Goal: Task Accomplishment & Management: Complete application form

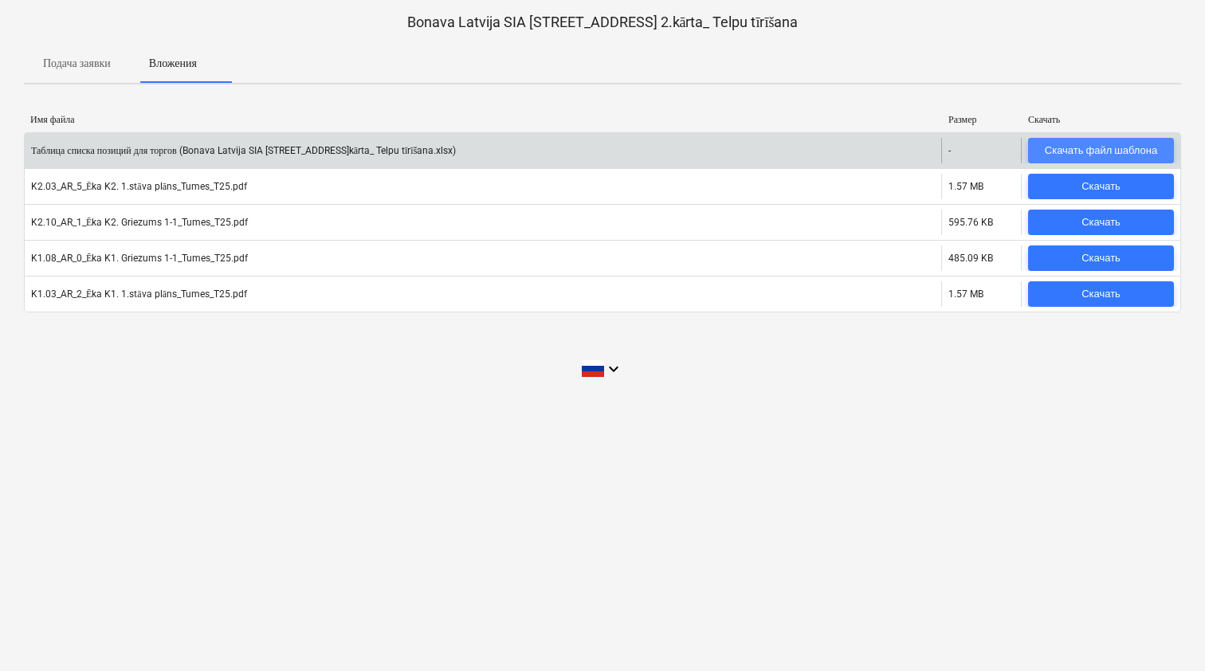
click at [1066, 139] on button "Скачать файл шаблона" at bounding box center [1101, 151] width 146 height 26
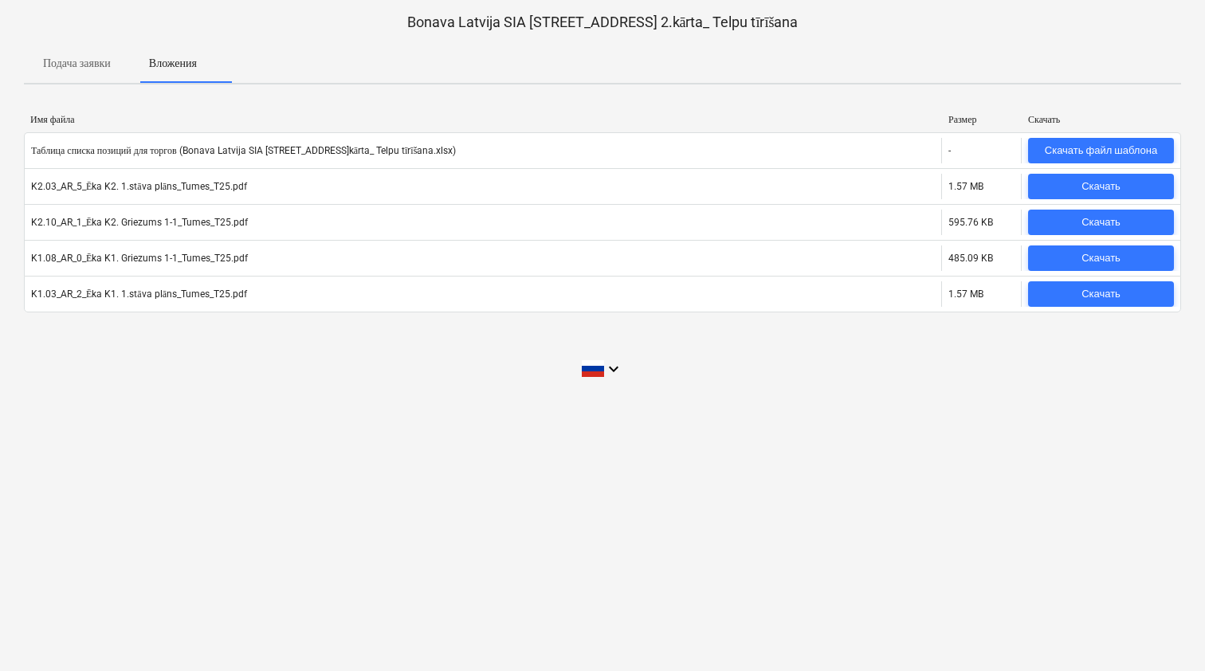
click at [100, 61] on p "Подача заявки" at bounding box center [77, 63] width 68 height 17
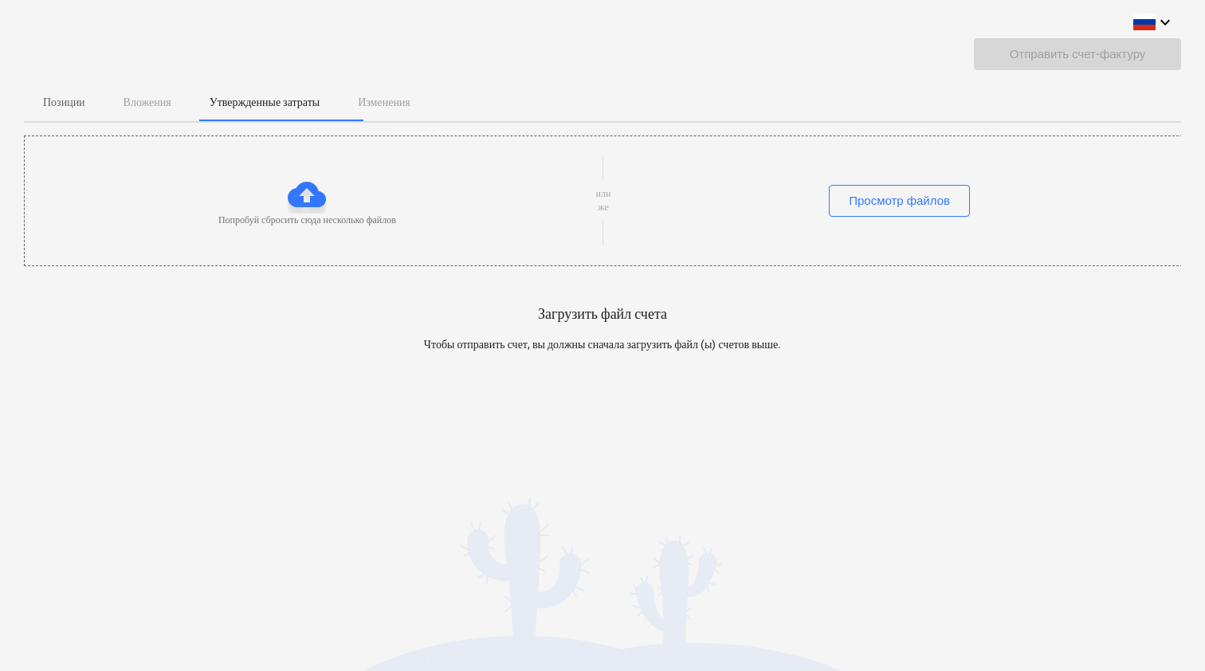
click at [63, 99] on p "Позиции" at bounding box center [64, 102] width 42 height 17
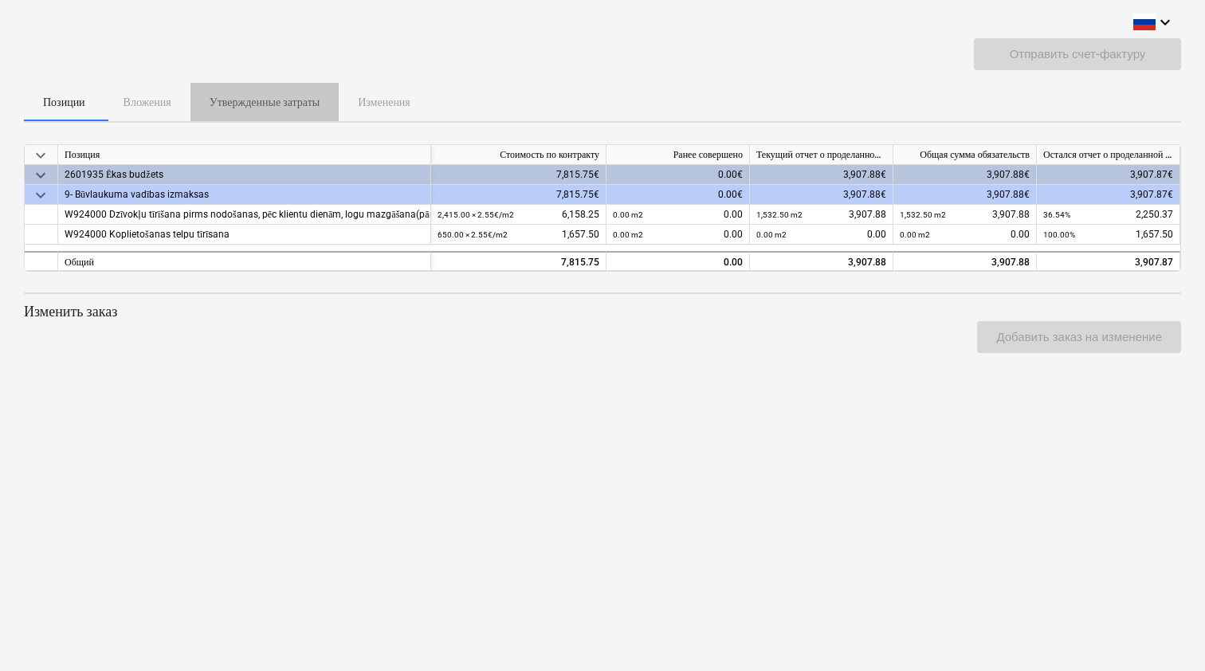
click at [256, 105] on p "Утвержденные затраты" at bounding box center [265, 102] width 110 height 17
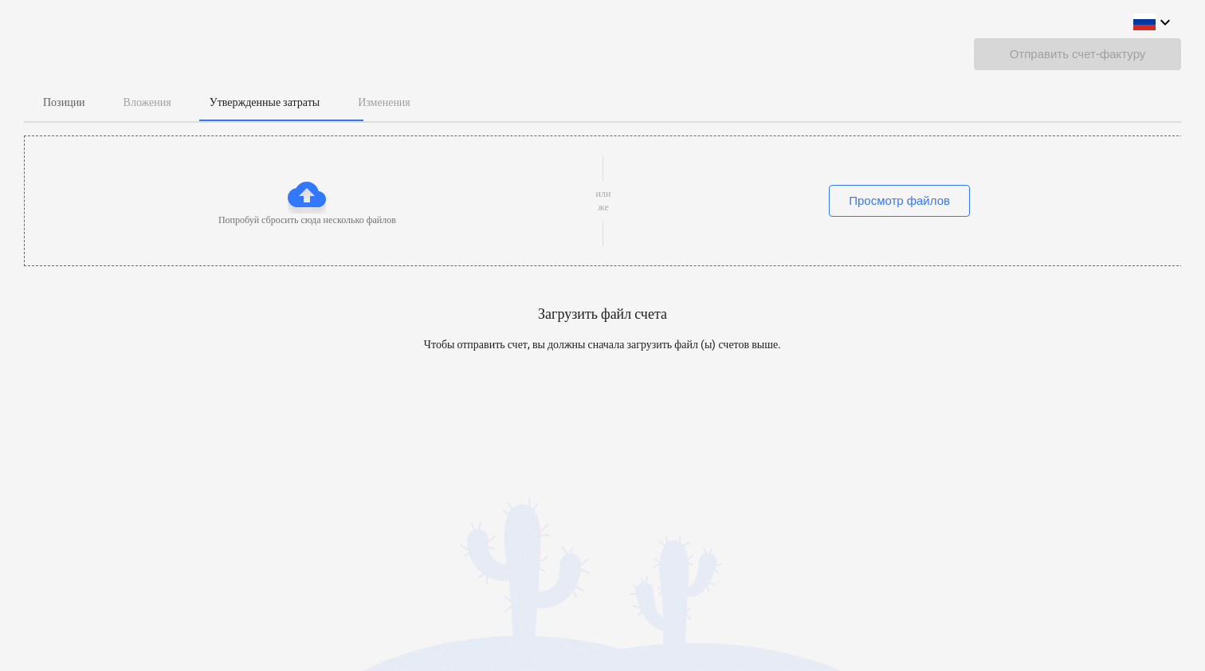
click at [310, 195] on div at bounding box center [307, 194] width 38 height 38
click at [910, 202] on div "Просмотр файлов" at bounding box center [899, 200] width 101 height 21
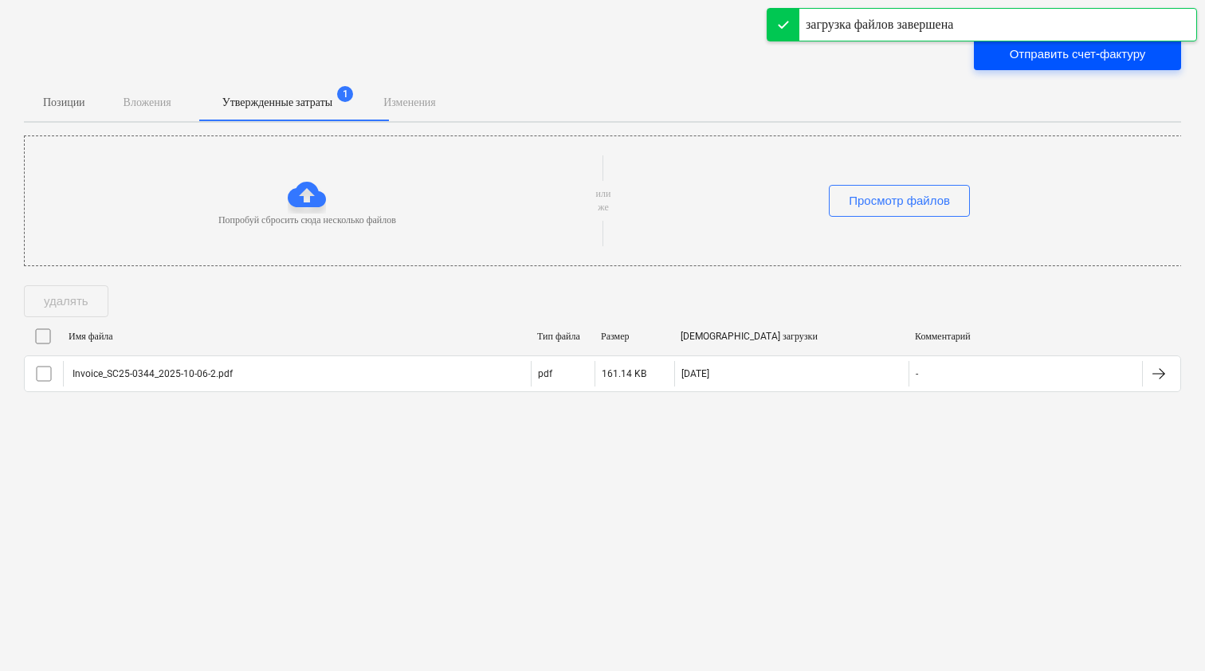
click at [1040, 61] on div "Отправить счет-фактуру" at bounding box center [1078, 54] width 136 height 21
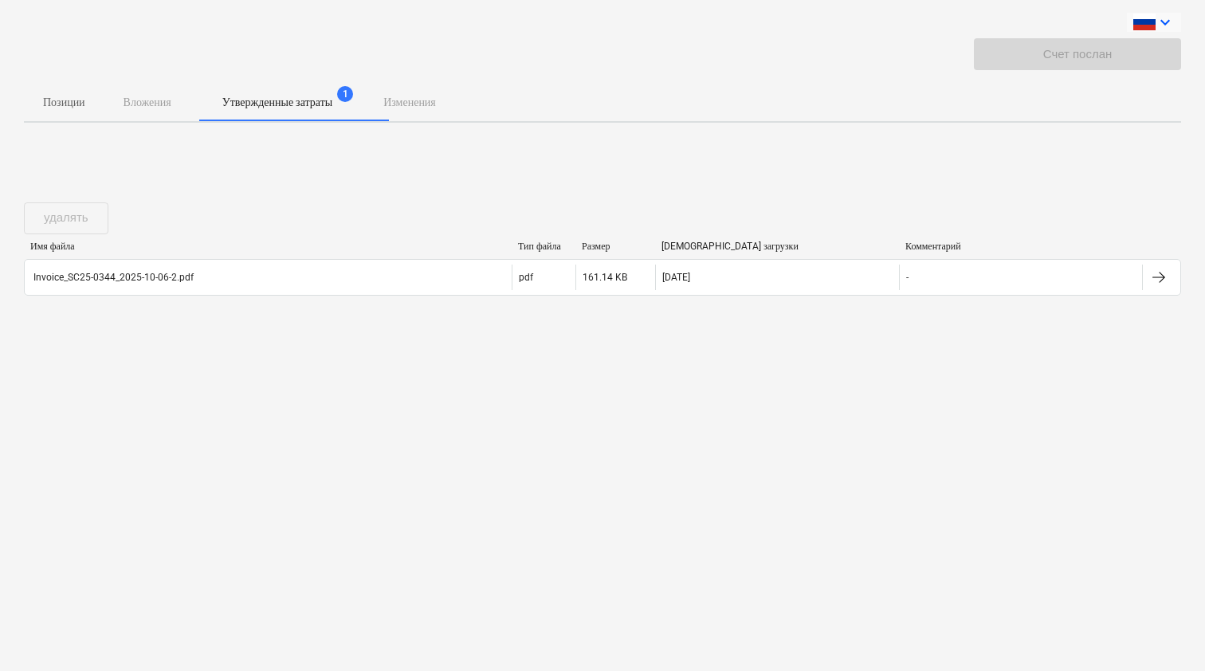
click at [1156, 17] on icon "keyboard_arrow_down" at bounding box center [1165, 22] width 19 height 19
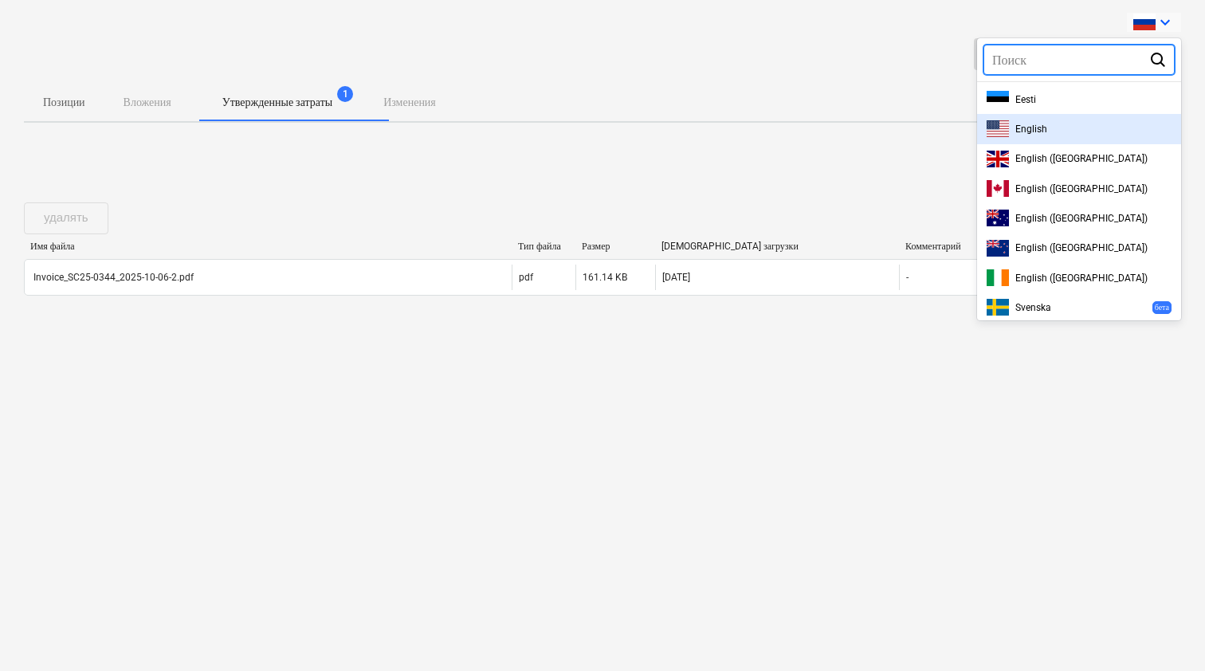
click at [1066, 120] on div "English" at bounding box center [1079, 128] width 204 height 29
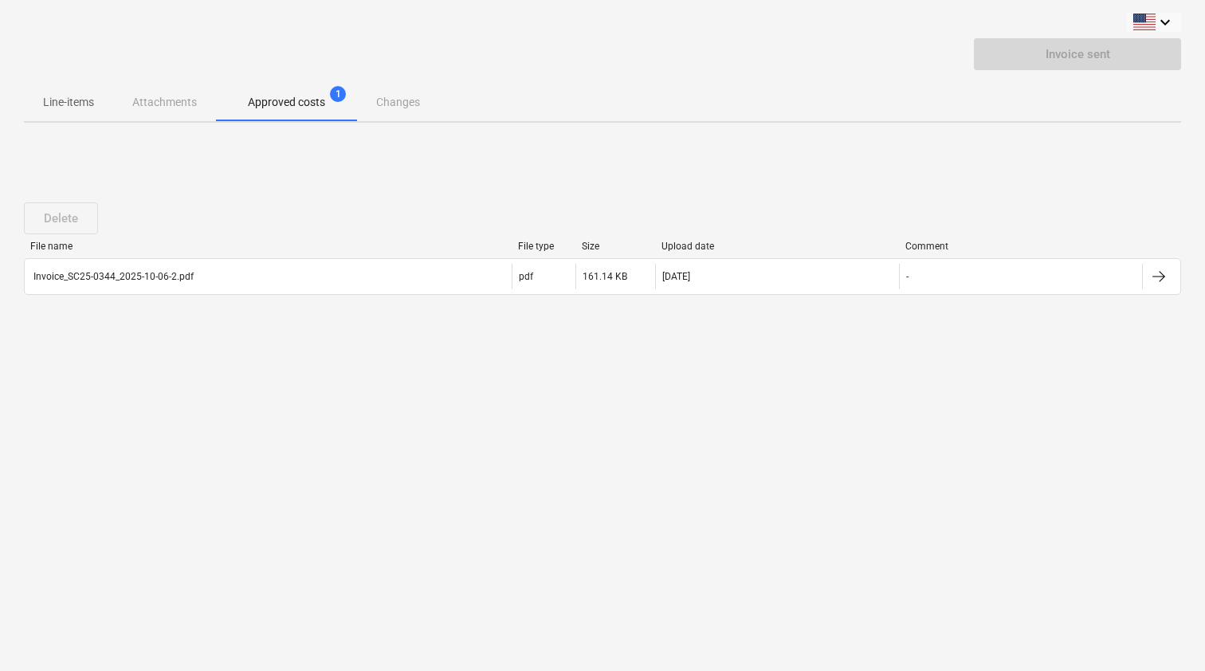
click at [146, 110] on div "Line-items Attachments Approved costs 1 Changes" at bounding box center [602, 102] width 1157 height 38
click at [77, 100] on p "Line-items" at bounding box center [68, 102] width 51 height 17
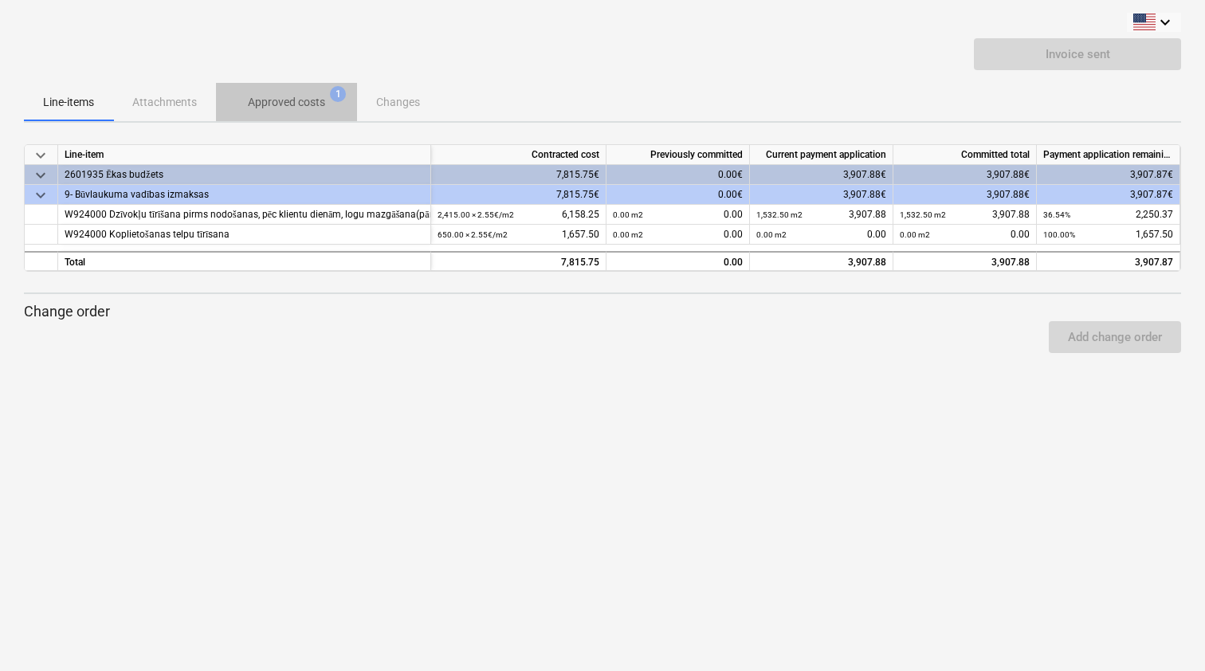
click at [277, 100] on p "Approved costs" at bounding box center [286, 102] width 77 height 17
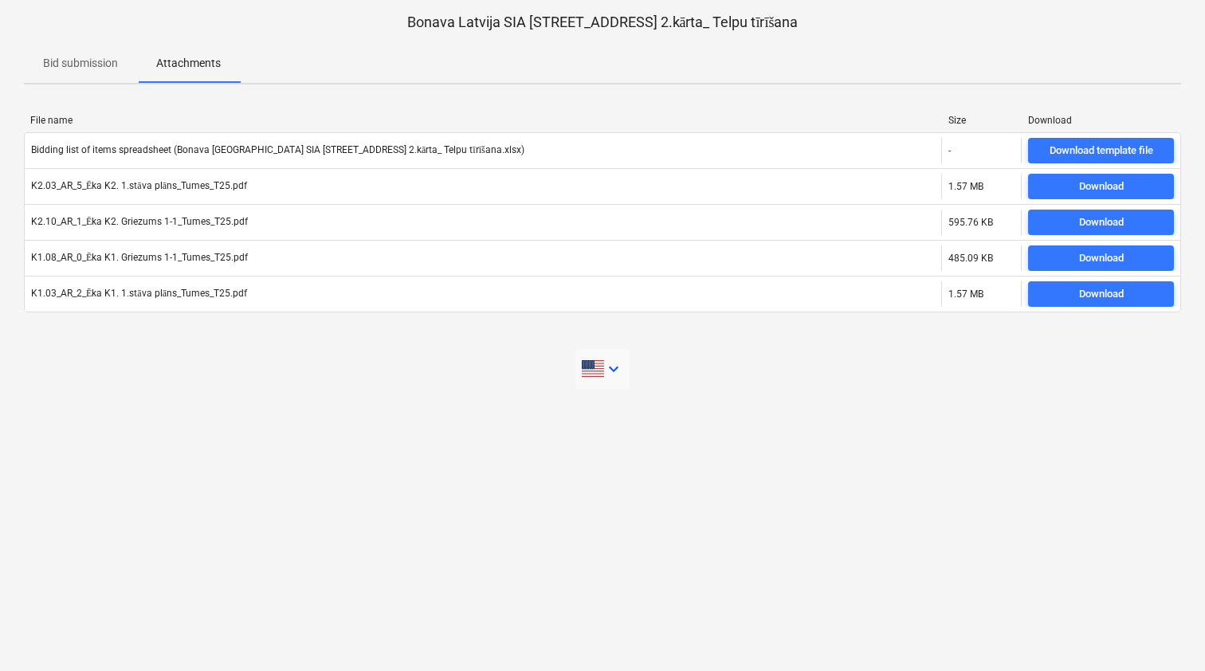
click at [604, 371] on span at bounding box center [593, 368] width 22 height 17
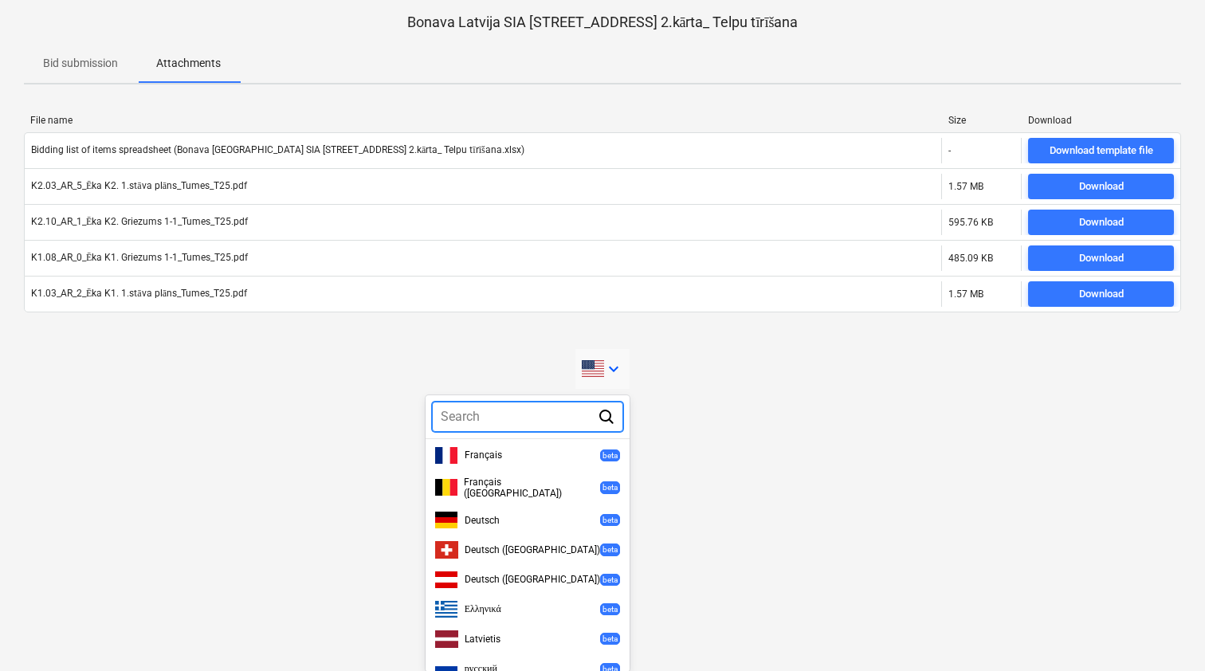
scroll to position [481, 0]
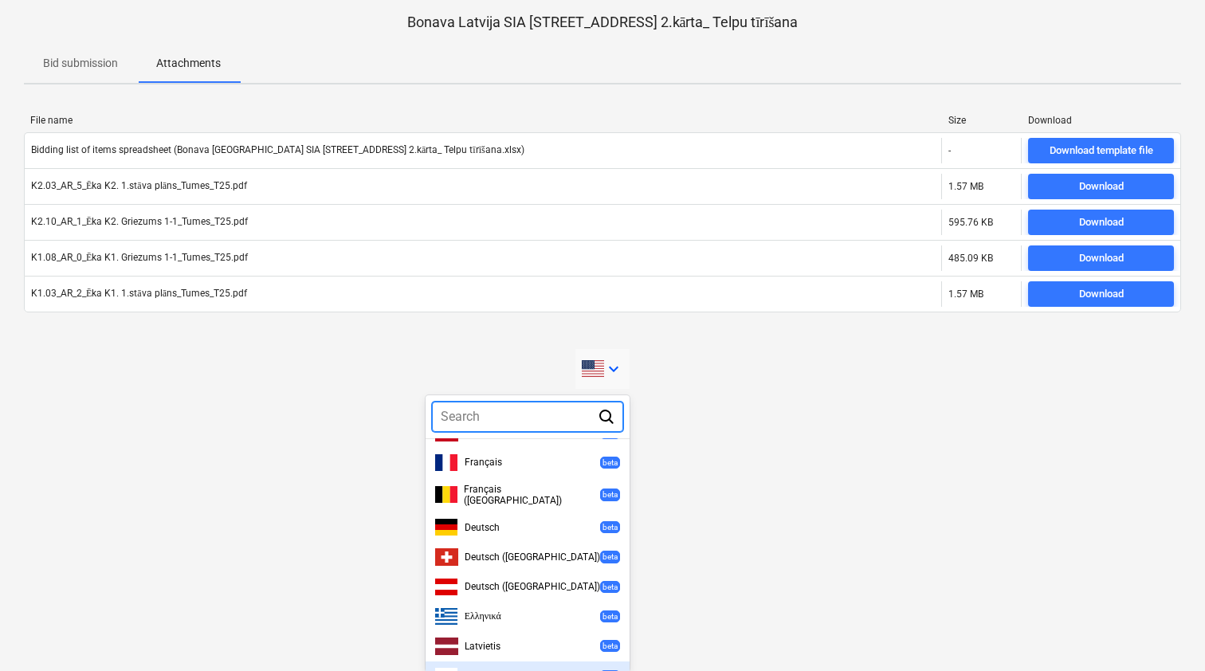
click at [516, 668] on div "русский beta" at bounding box center [527, 676] width 185 height 17
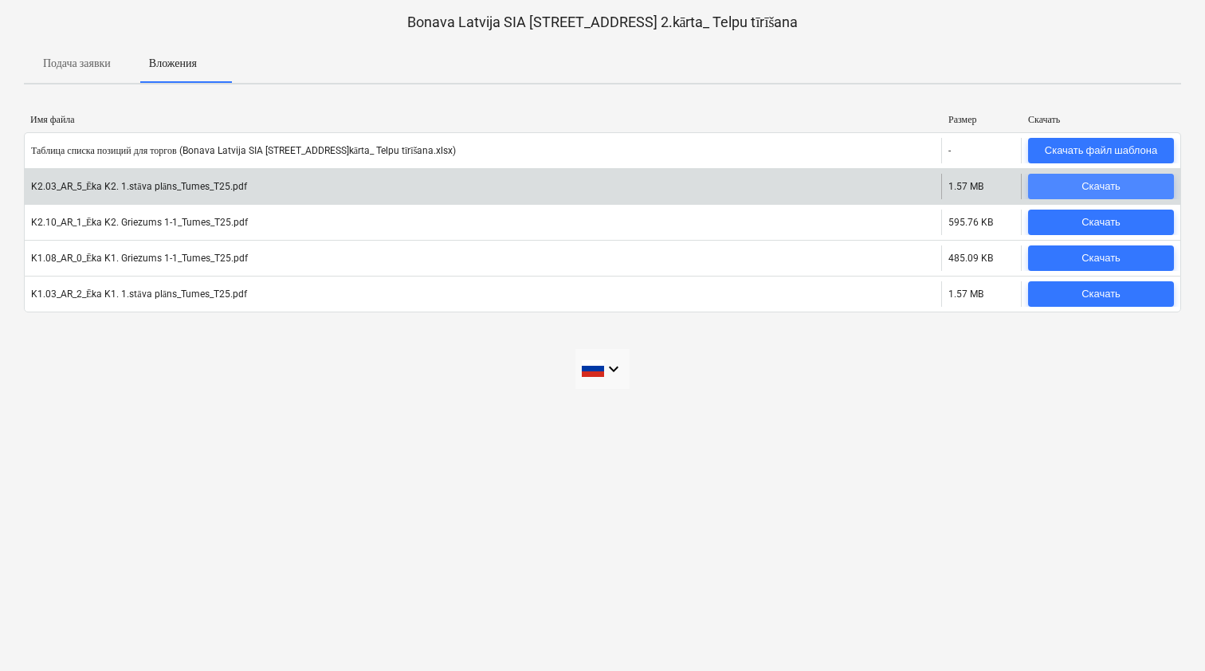
click at [1106, 188] on div "Скачать" at bounding box center [1101, 187] width 39 height 18
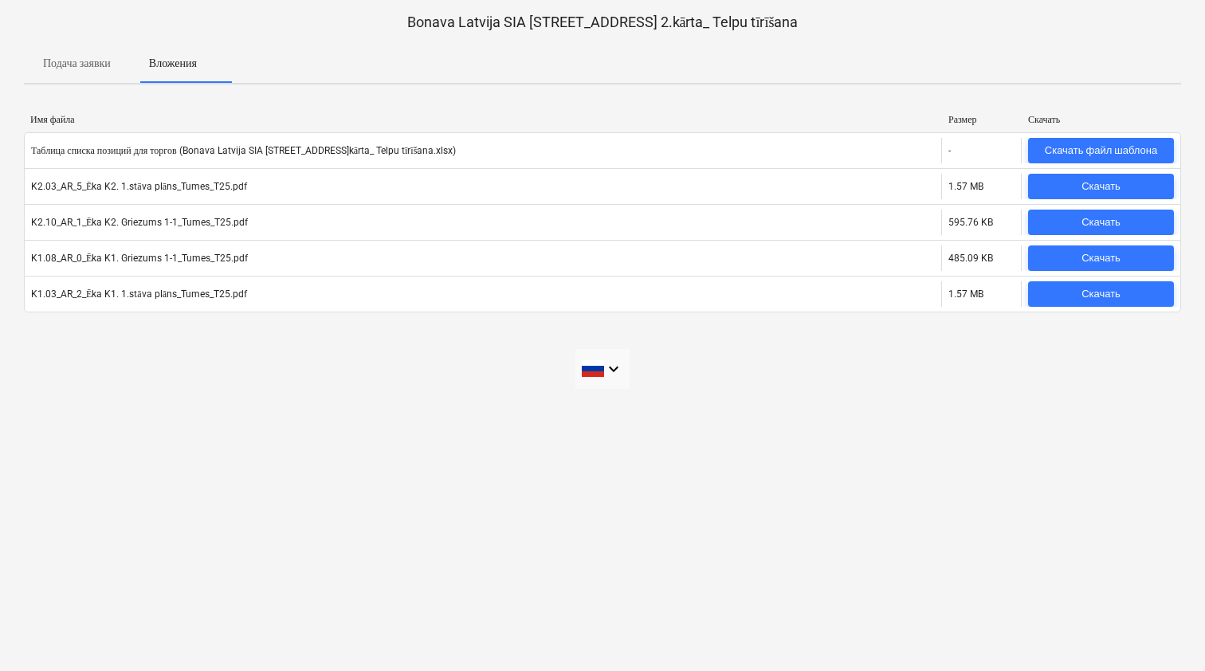
click at [74, 67] on p "Подача заявки" at bounding box center [77, 63] width 68 height 17
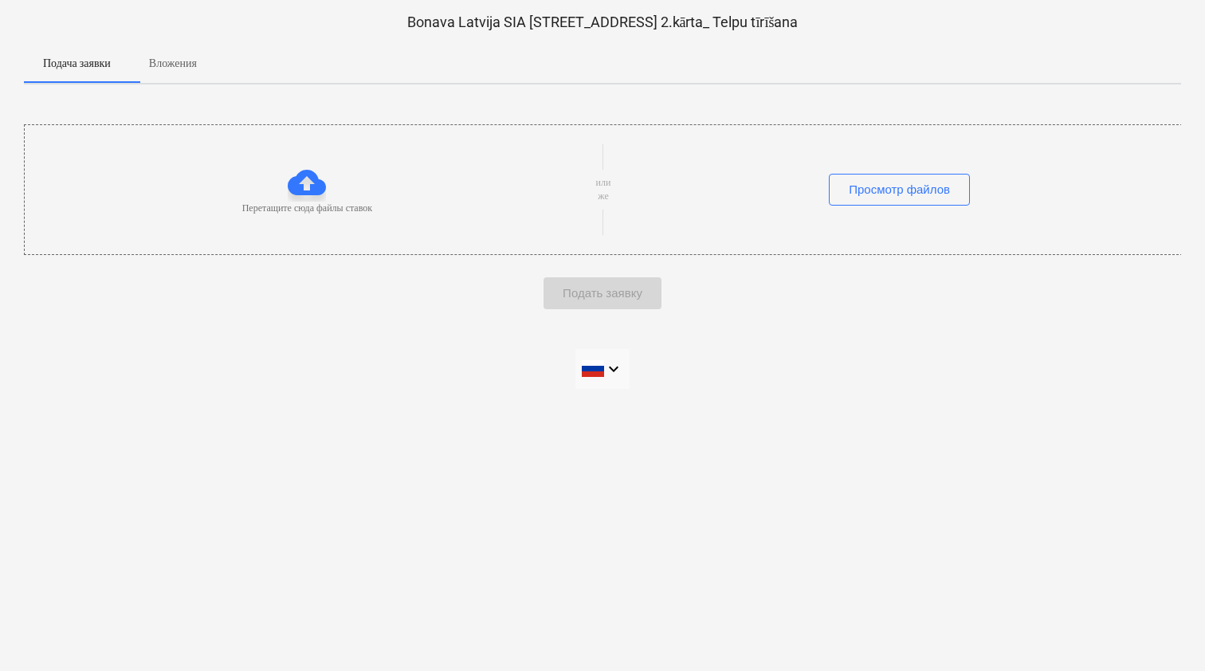
click at [192, 67] on p "Вложения" at bounding box center [173, 63] width 48 height 17
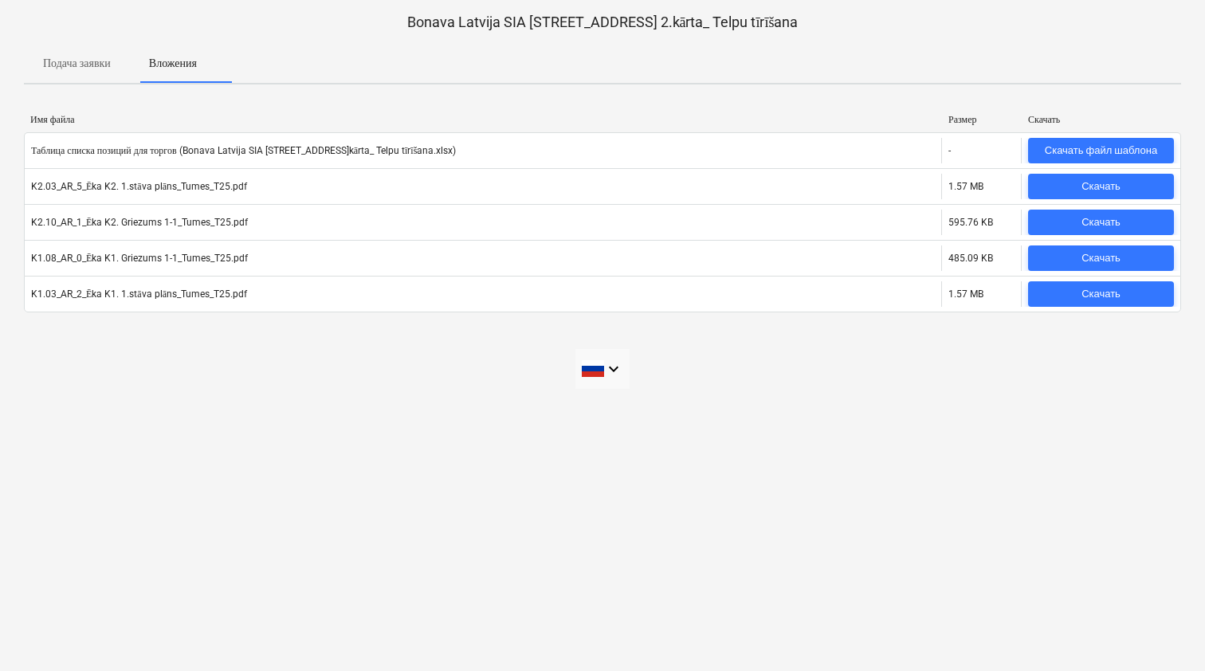
click at [111, 61] on p "Подача заявки" at bounding box center [77, 63] width 68 height 17
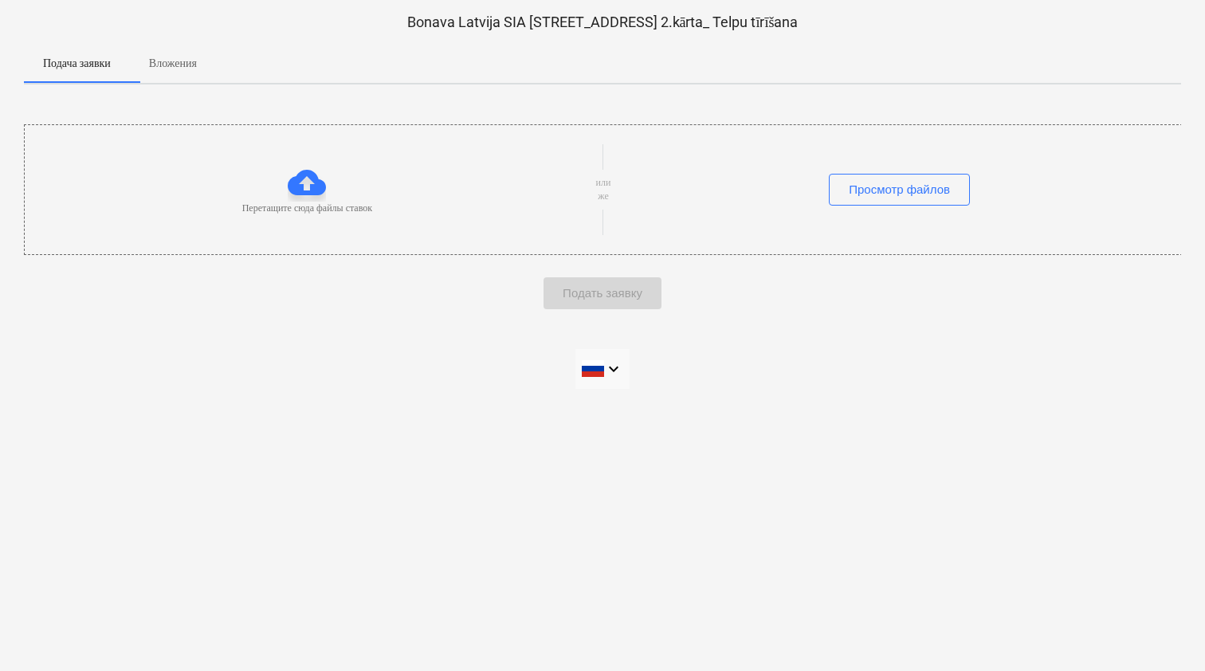
click at [174, 65] on p "Вложения" at bounding box center [173, 63] width 48 height 17
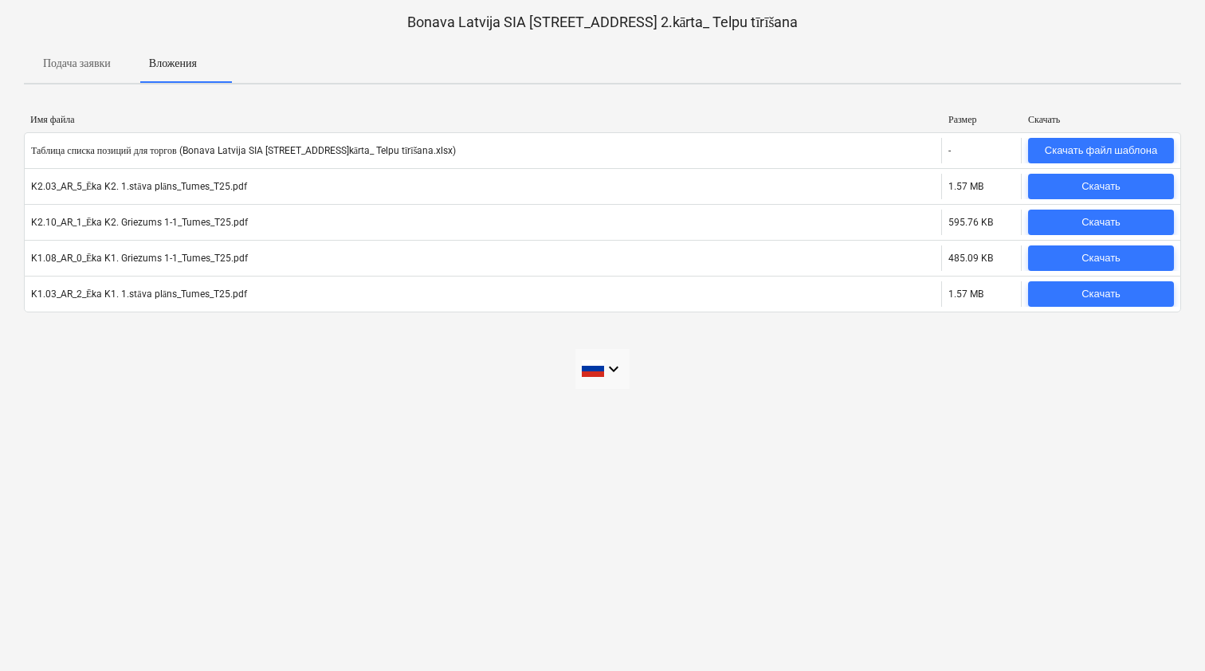
click at [96, 63] on p "Подача заявки" at bounding box center [77, 63] width 68 height 17
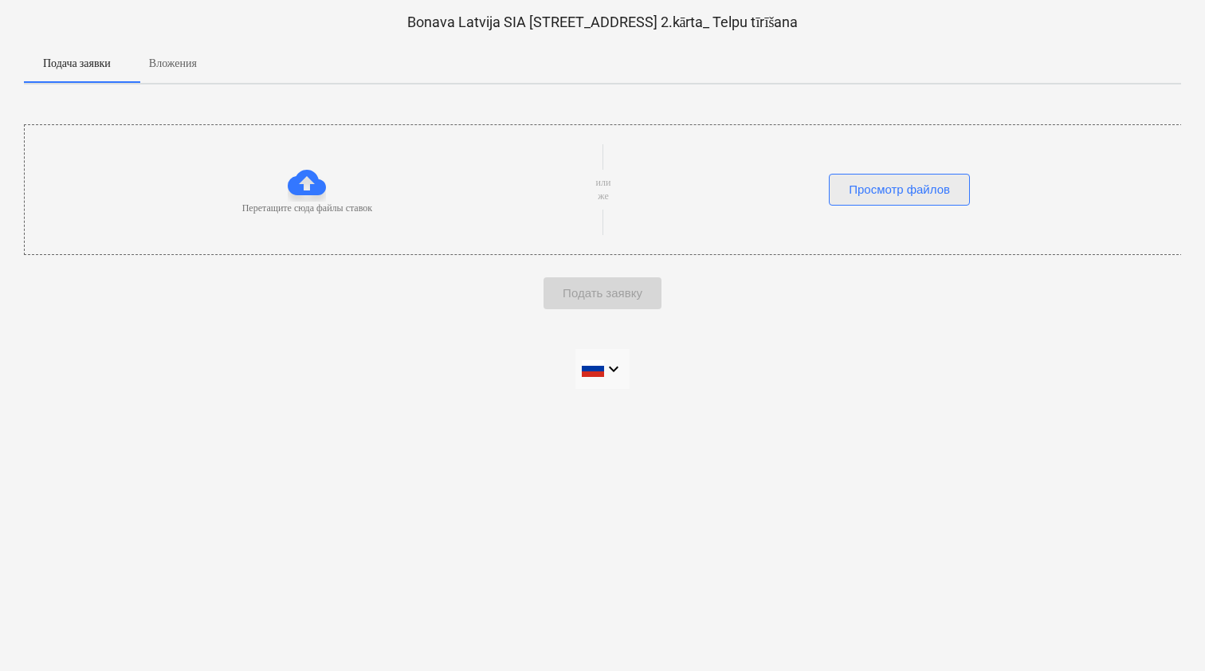
click at [851, 179] on div "Просмотр файлов" at bounding box center [899, 189] width 101 height 21
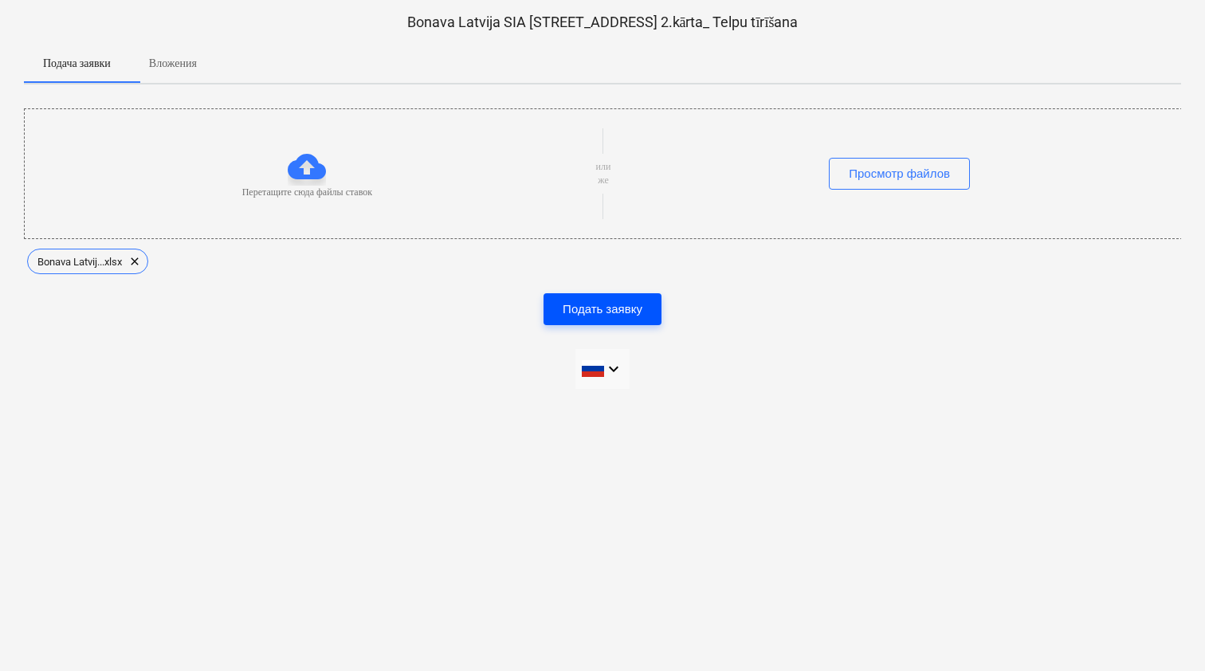
click at [626, 314] on div "Подать заявку" at bounding box center [603, 309] width 80 height 21
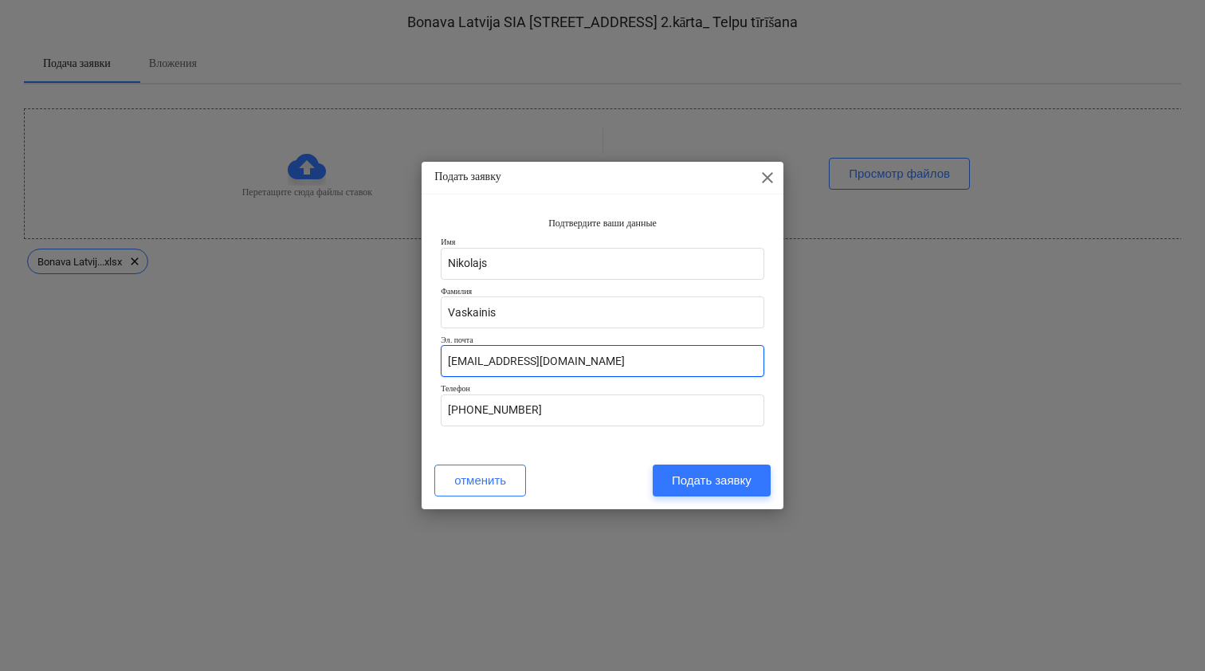
drag, startPoint x: 615, startPoint y: 358, endPoint x: 393, endPoint y: 358, distance: 222.4
type input "[EMAIL_ADDRESS][DOMAIN_NAME]"
click at [715, 477] on div "Подать заявку" at bounding box center [712, 480] width 80 height 21
